Goal: Manage account settings

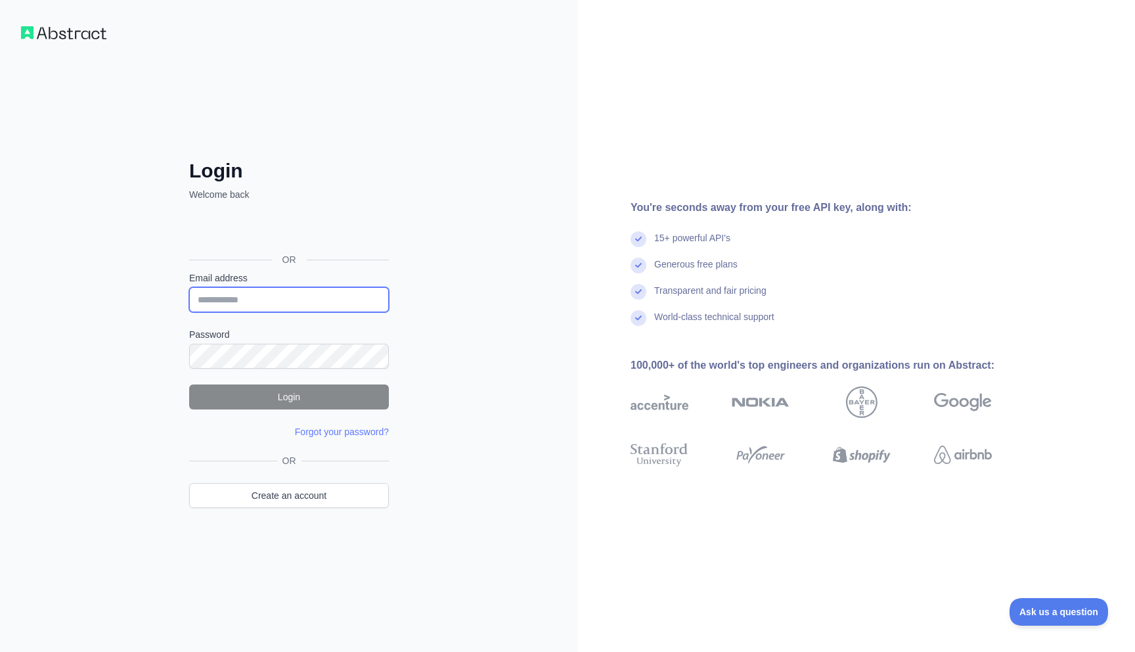
type input "**********"
click at [294, 399] on button "Login" at bounding box center [289, 396] width 200 height 25
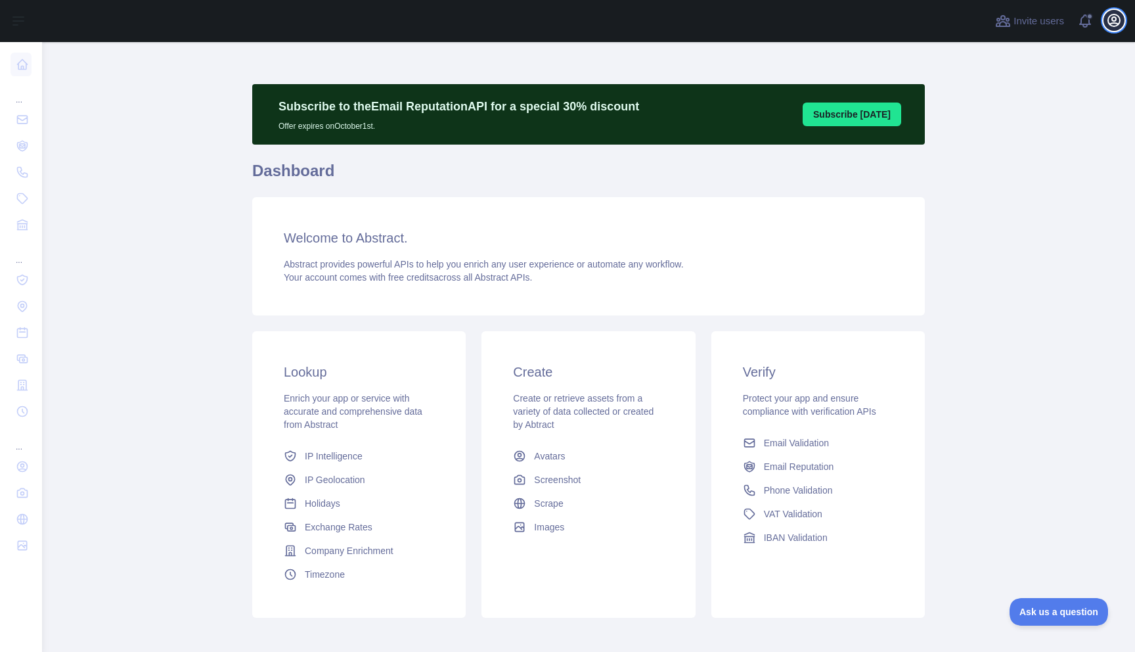
click at [1109, 13] on icon "button" at bounding box center [1114, 20] width 16 height 16
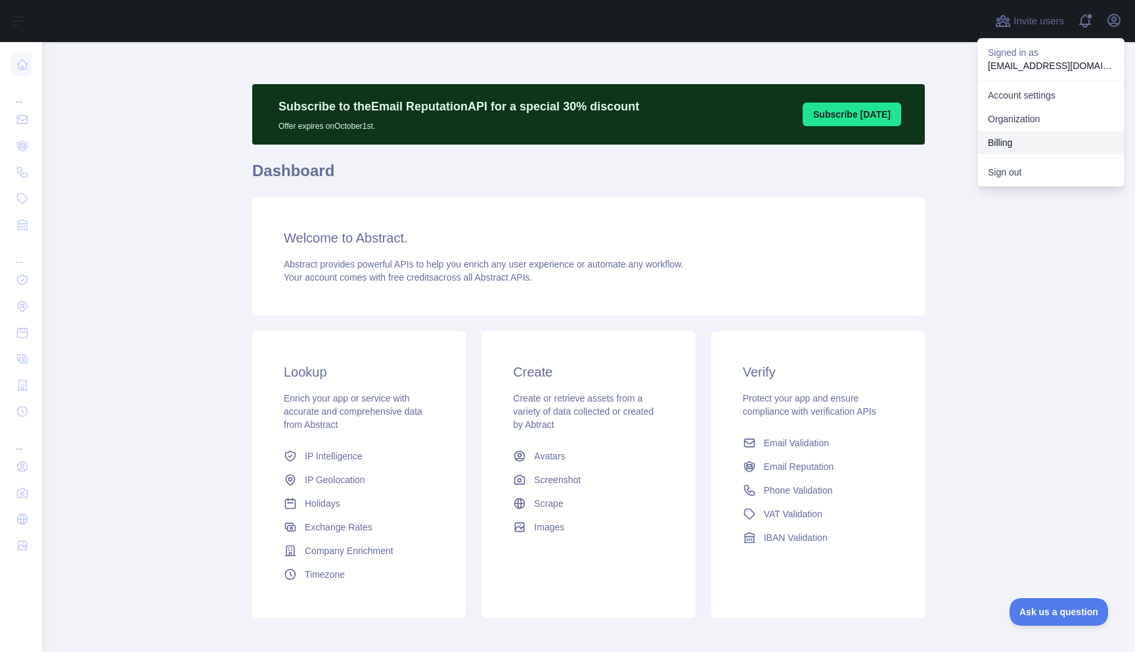
click at [1026, 137] on button "Billing" at bounding box center [1050, 143] width 147 height 24
